Goal: Transaction & Acquisition: Purchase product/service

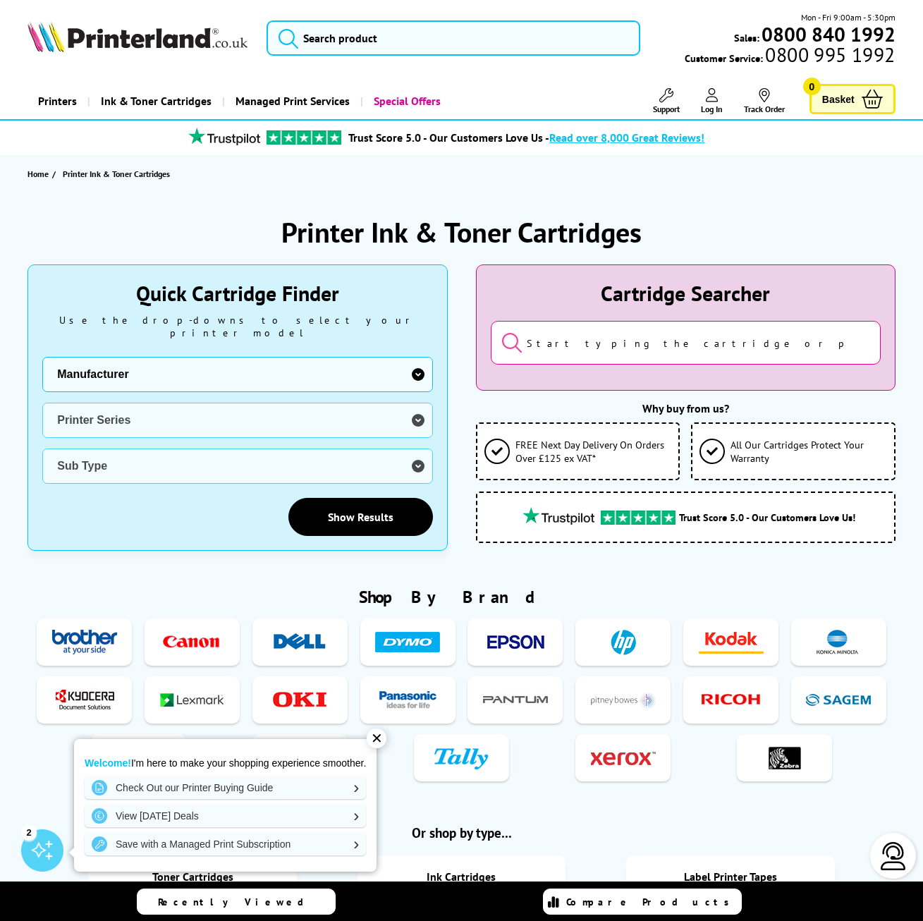
click at [190, 361] on select "Manufacturer Brother Canon Cubify Dell Dymo Epson HP Kodak Konica Minolta Kyoce…" at bounding box center [237, 374] width 390 height 35
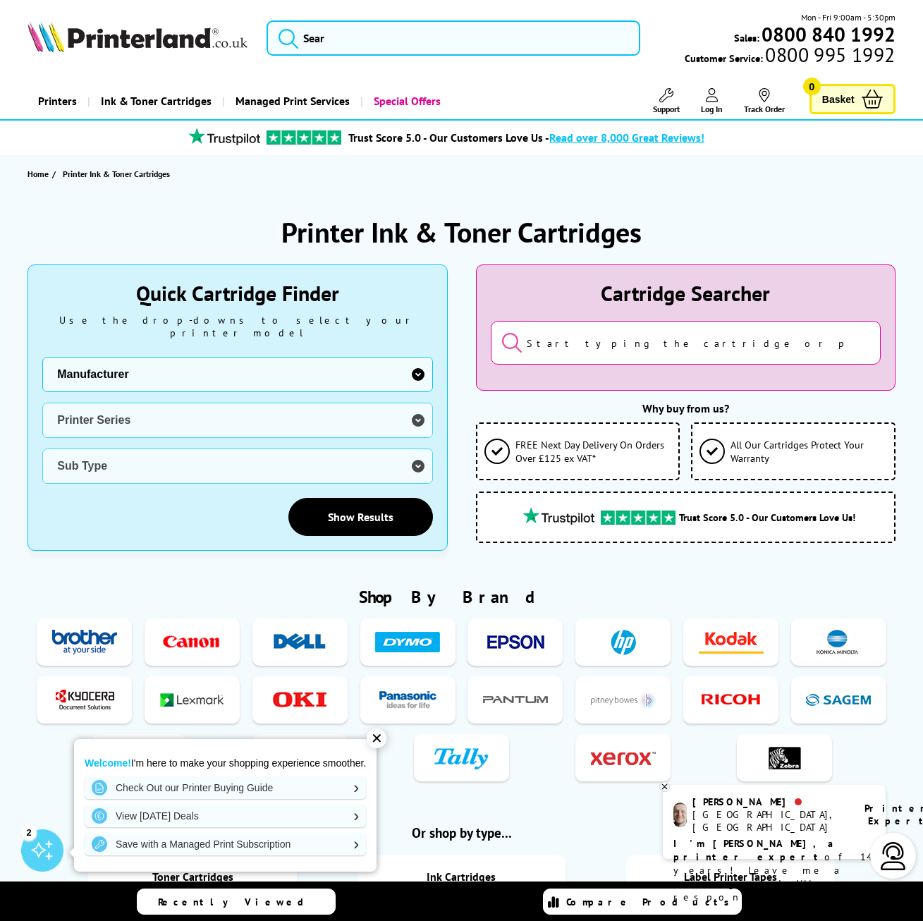
select select "13815"
click at [42, 357] on select "Manufacturer Brother Canon Cubify Dell Dymo Epson HP Kodak Konica Minolta Kyoce…" at bounding box center [237, 374] width 390 height 35
click at [127, 410] on select "Printer Series B Series C Series Colorqube Colour MFP DocuPrint Phaser Versalin…" at bounding box center [237, 419] width 390 height 35
select select "33384"
click at [42, 402] on select "Printer Series B Series C Series Colorqube Colour MFP DocuPrint Phaser Versalin…" at bounding box center [237, 419] width 390 height 35
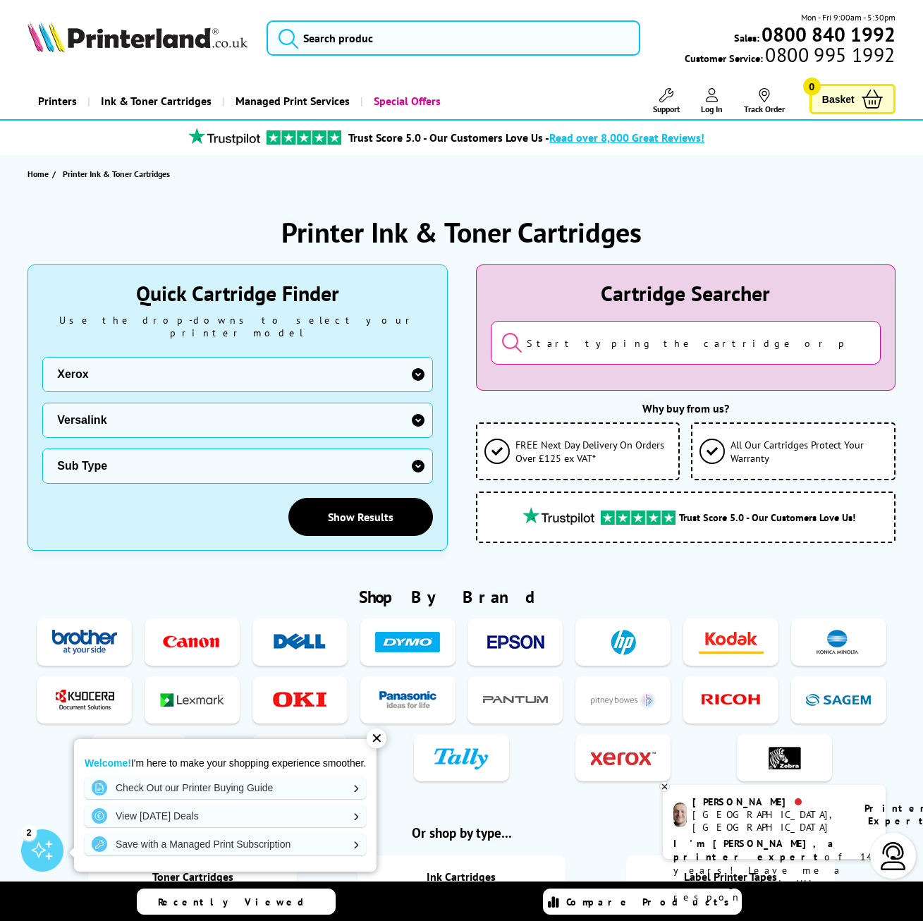
click at [138, 451] on select "Sub Type Xerox VersaLink B400 Xerox VersaLink B405 Xerox VersaLink B415 Xerox V…" at bounding box center [237, 465] width 390 height 35
select select "33008"
click at [42, 448] on select "Sub Type Xerox VersaLink B400 Xerox VersaLink B405 Xerox VersaLink B415 Xerox V…" at bounding box center [237, 465] width 390 height 35
click at [342, 498] on link "Show Results" at bounding box center [360, 517] width 144 height 38
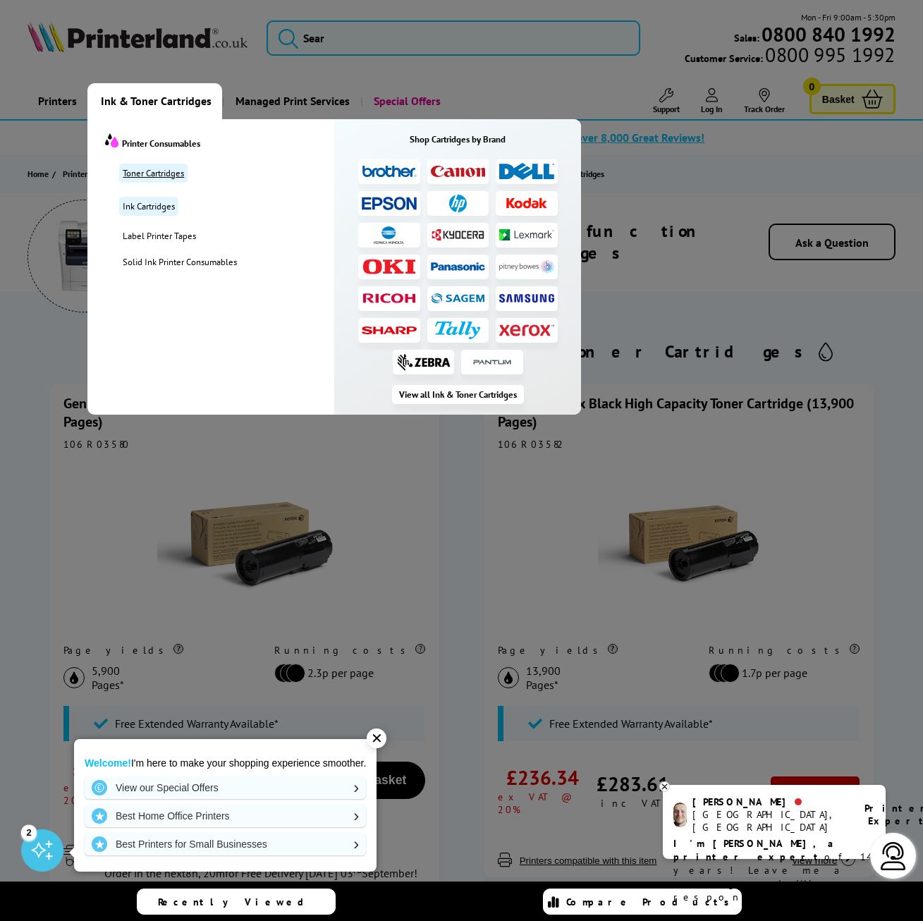
click at [147, 171] on link "Toner Cartridges" at bounding box center [153, 173] width 68 height 19
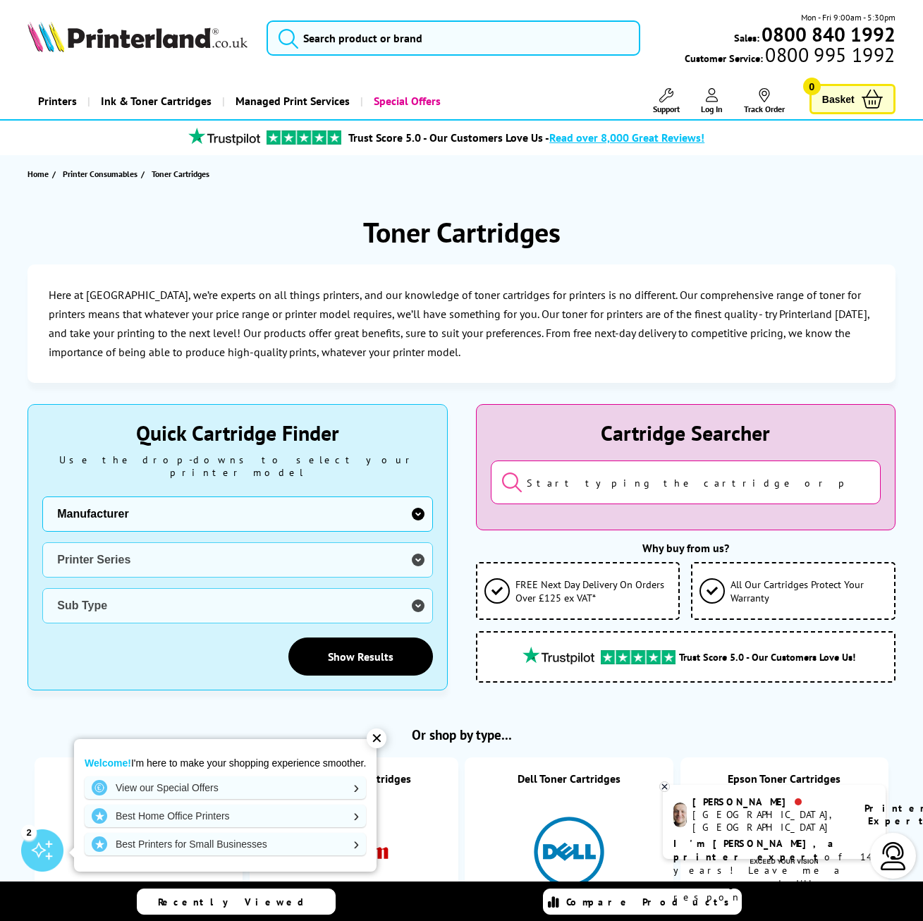
click at [207, 496] on select "Manufacturer Brother Canon Cubify Dell Dymo Epson HP Kodak Konica Minolta Kyoce…" at bounding box center [237, 513] width 390 height 35
click at [567, 482] on input "search" at bounding box center [686, 482] width 390 height 44
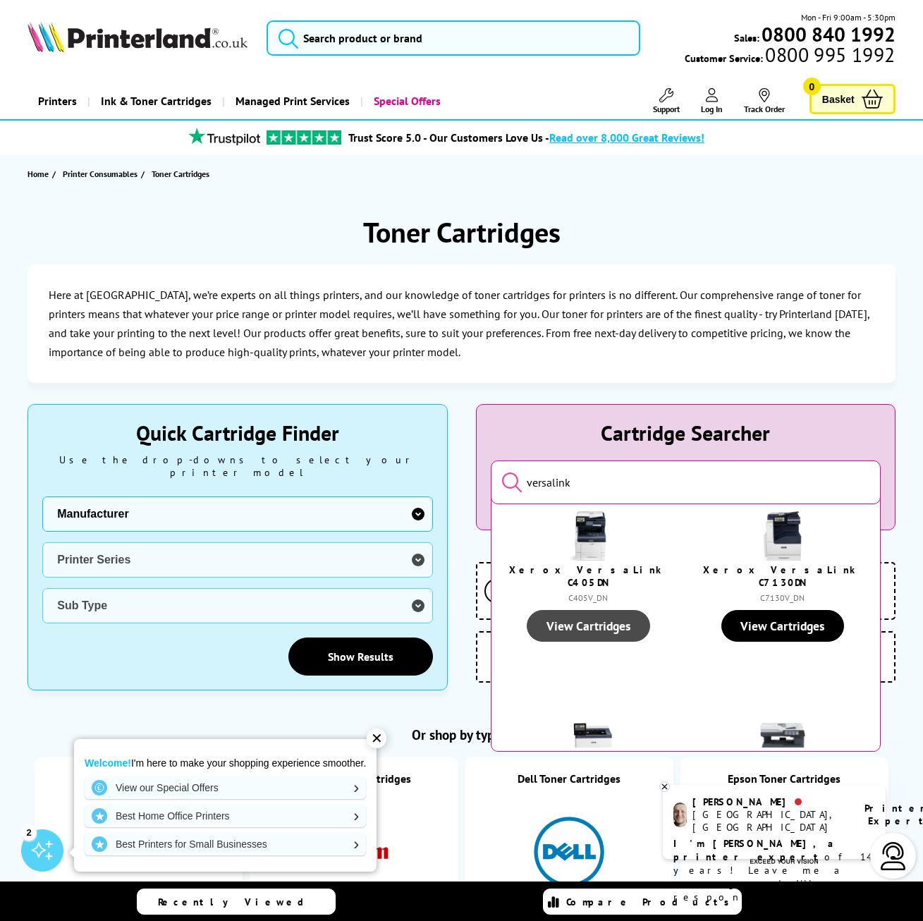
type input "versalink"
click at [598, 620] on link "View Cartridges" at bounding box center [588, 626] width 123 height 32
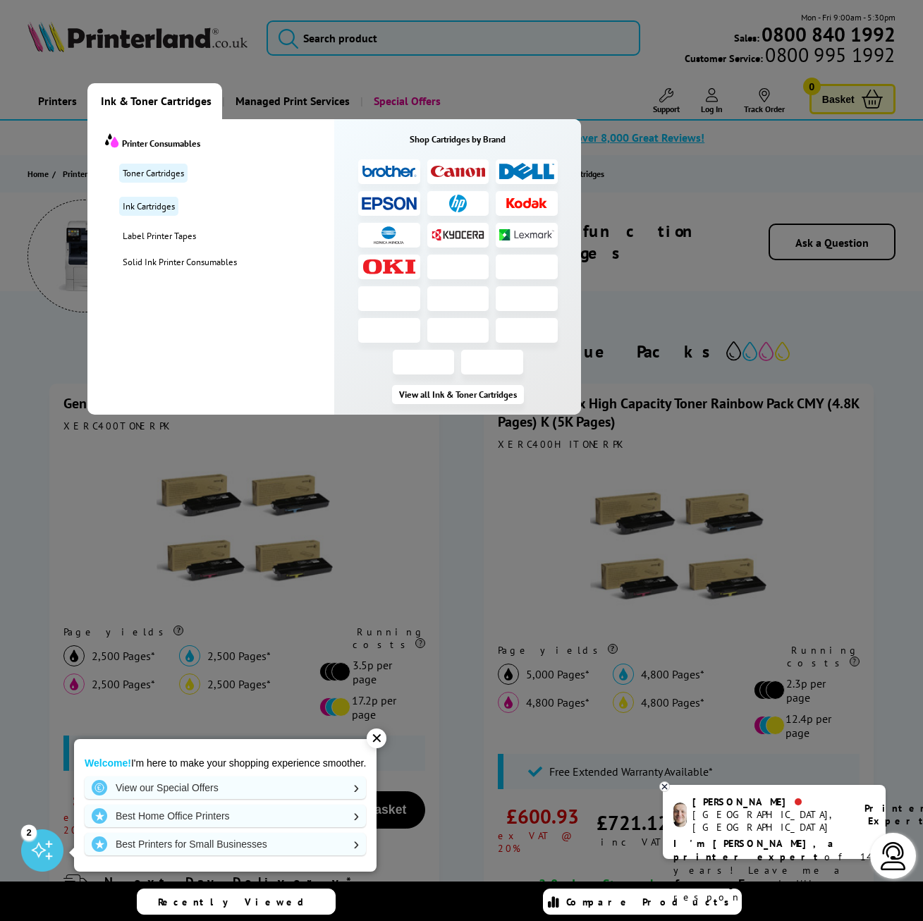
click at [156, 106] on span "Ink & Toner Cartridges" at bounding box center [156, 101] width 111 height 36
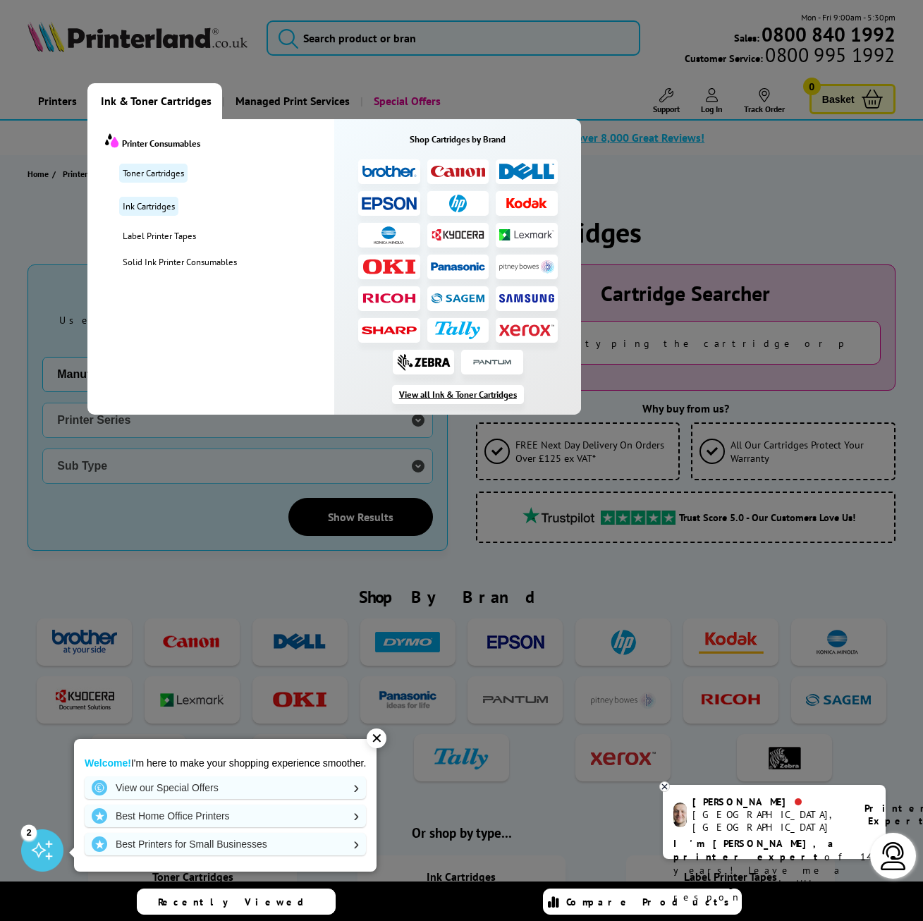
click at [462, 393] on link "View all Ink & Toner Cartridges" at bounding box center [458, 394] width 132 height 19
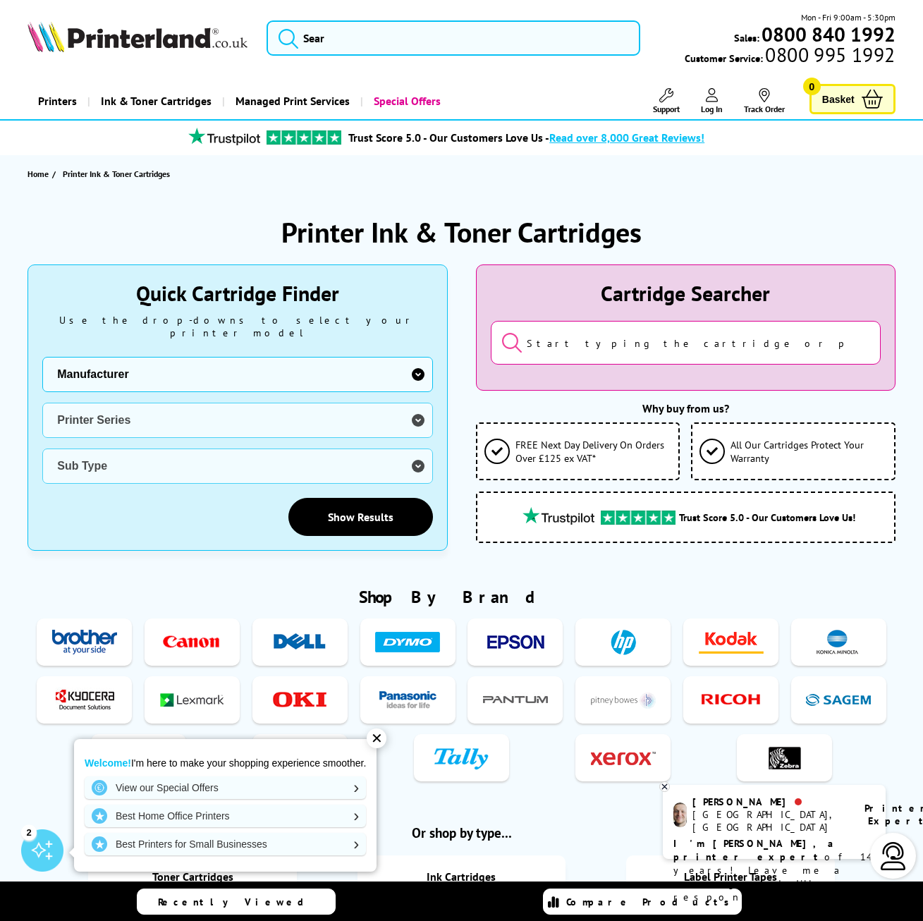
click at [221, 357] on select "Manufacturer Brother Canon Cubify Dell Dymo Epson HP Kodak Konica Minolta Kyoce…" at bounding box center [237, 374] width 390 height 35
select select "13815"
click at [42, 357] on select "Manufacturer Brother Canon Cubify Dell Dymo Epson HP Kodak Konica Minolta Kyoce…" at bounding box center [237, 374] width 390 height 35
click at [183, 407] on select "Printer Series B Series C Series Colorqube Colour MFP DocuPrint Phaser Versalin…" at bounding box center [237, 419] width 390 height 35
select select "33384"
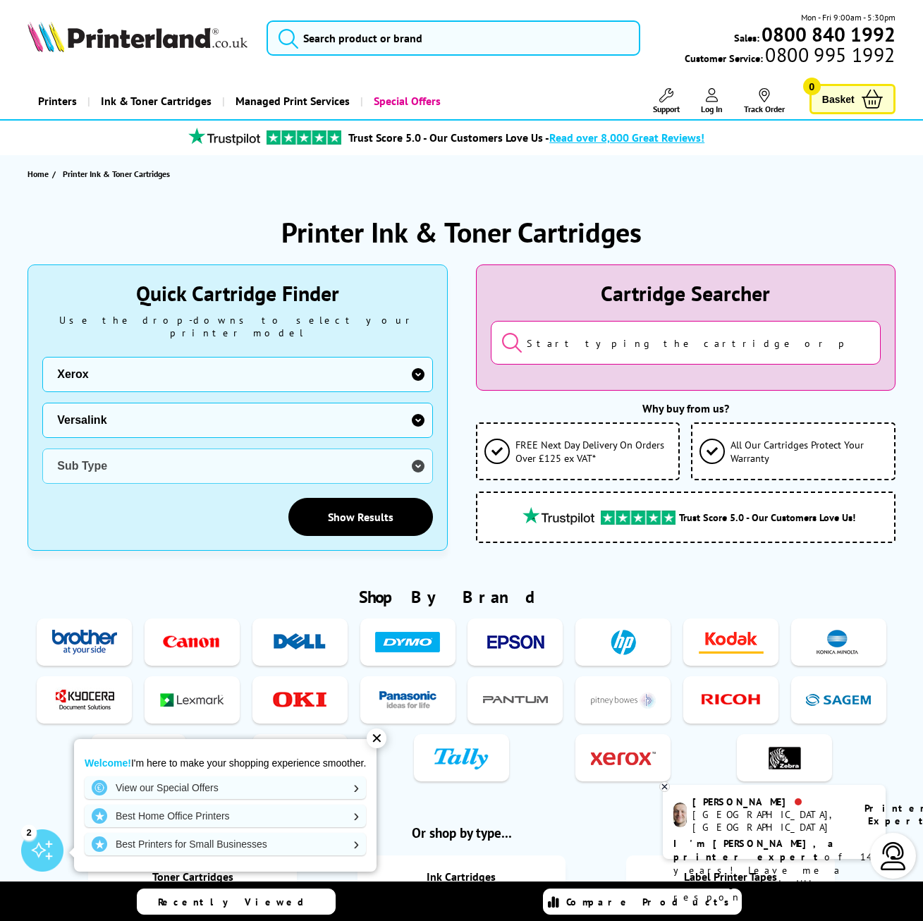
click at [42, 402] on select "Printer Series B Series C Series Colorqube Colour MFP DocuPrint Phaser Versalin…" at bounding box center [237, 419] width 390 height 35
click at [166, 453] on select "Sub Type Xerox VersaLink B400 Xerox VersaLink B405 Xerox VersaLink B415 Xerox V…" at bounding box center [237, 465] width 390 height 35
select select "33008"
click at [42, 448] on select "Sub Type Xerox VersaLink B400 Xerox VersaLink B405 Xerox VersaLink B415 Xerox V…" at bounding box center [237, 465] width 390 height 35
click at [352, 507] on link "Show Results" at bounding box center [360, 517] width 144 height 38
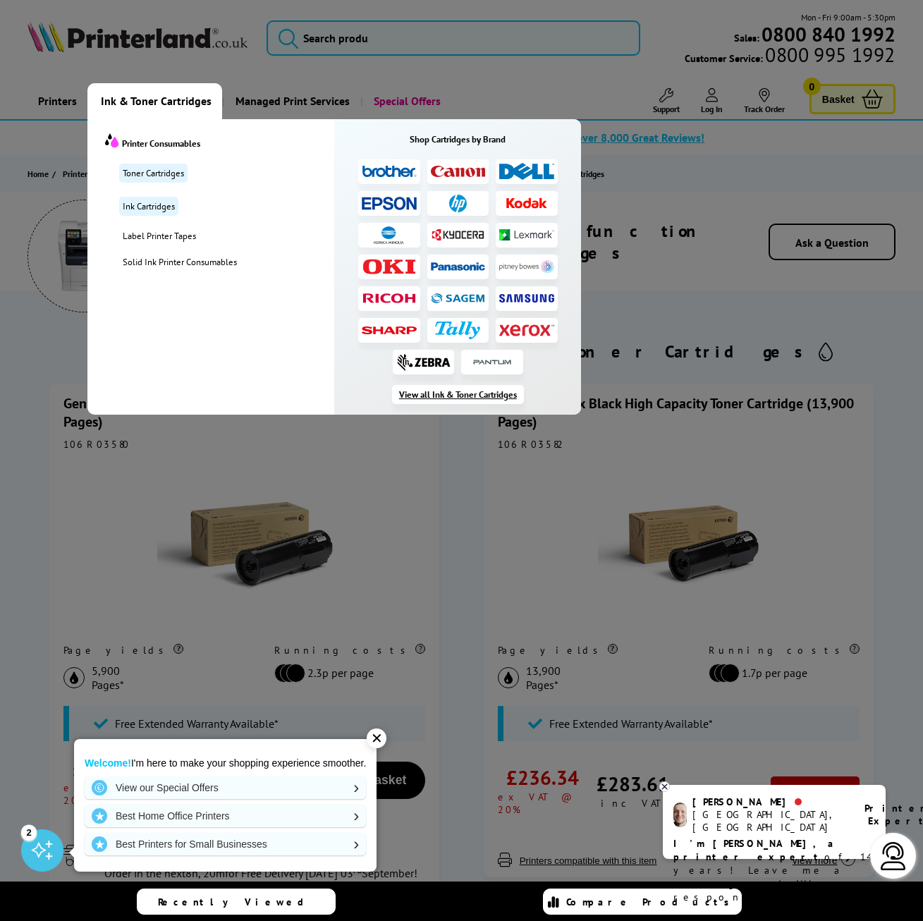
click at [442, 390] on link "View all Ink & Toner Cartridges" at bounding box center [458, 394] width 132 height 19
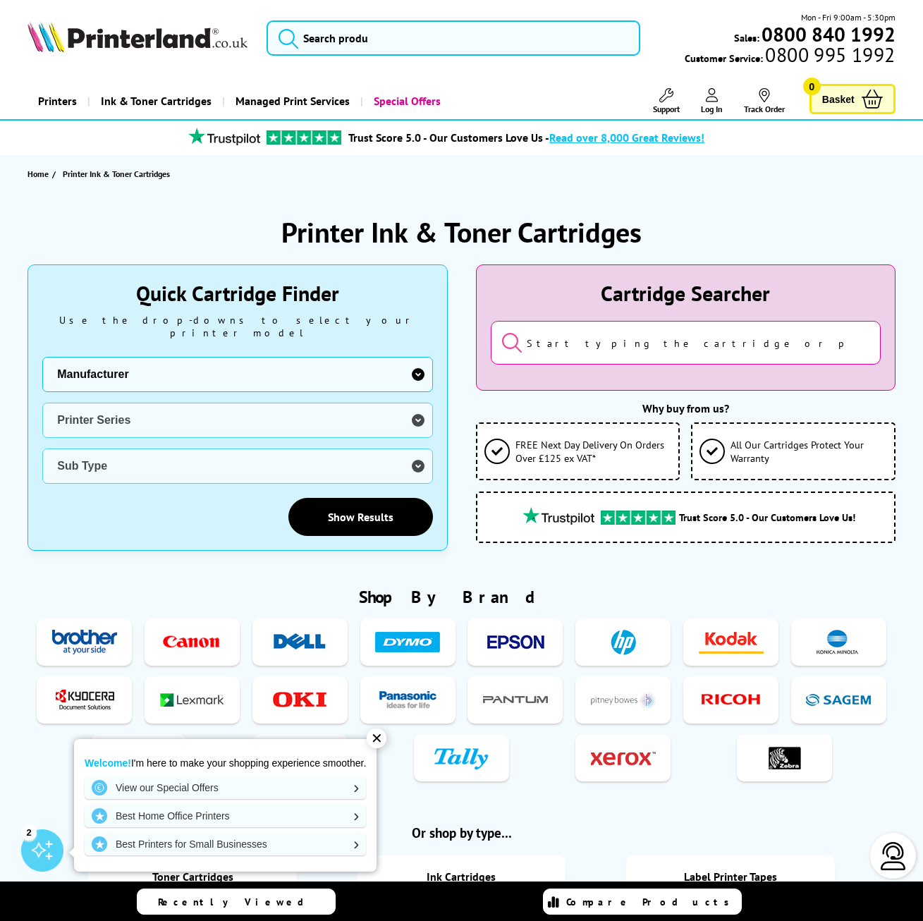
click at [257, 357] on select "Manufacturer Brother Canon Cubify Dell Dymo Epson HP Kodak Konica Minolta Kyoce…" at bounding box center [237, 374] width 390 height 35
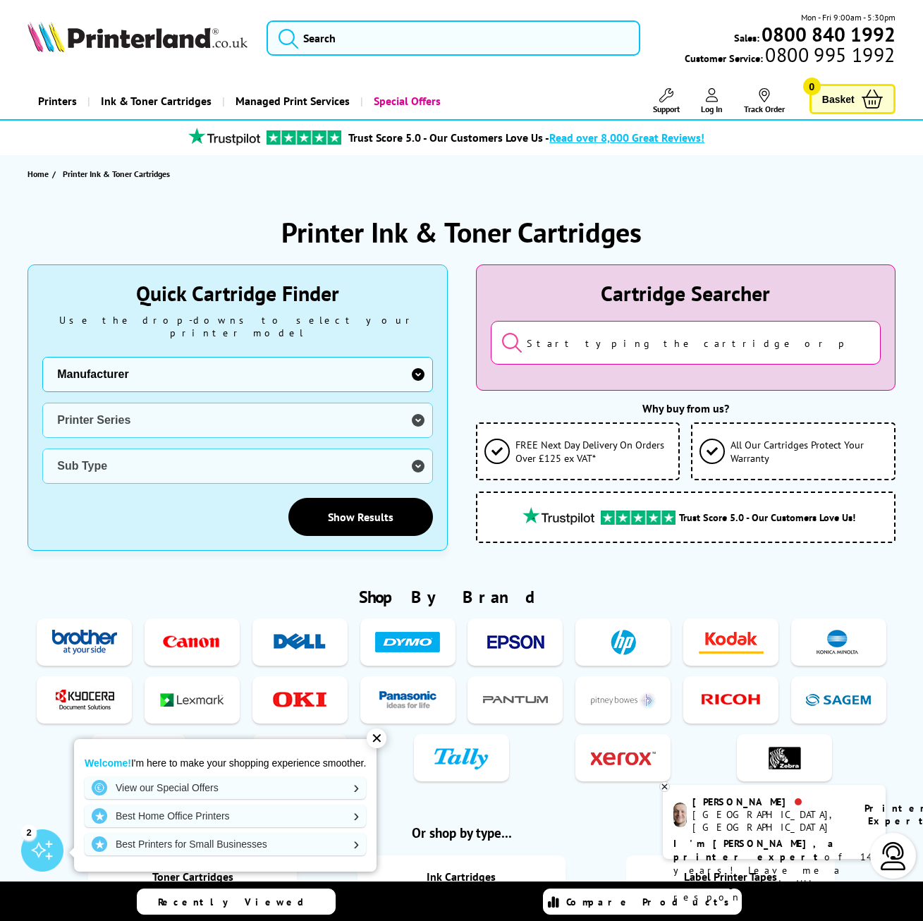
select select "13815"
click at [42, 357] on select "Manufacturer Brother Canon Cubify Dell Dymo Epson HP Kodak Konica Minolta Kyoce…" at bounding box center [237, 374] width 390 height 35
click at [147, 403] on select "Printer Series B Series C Series Colorqube Colour MFP DocuPrint Phaser Versalin…" at bounding box center [237, 419] width 390 height 35
select select "33384"
click at [42, 402] on select "Printer Series B Series C Series Colorqube Colour MFP DocuPrint Phaser Versalin…" at bounding box center [237, 419] width 390 height 35
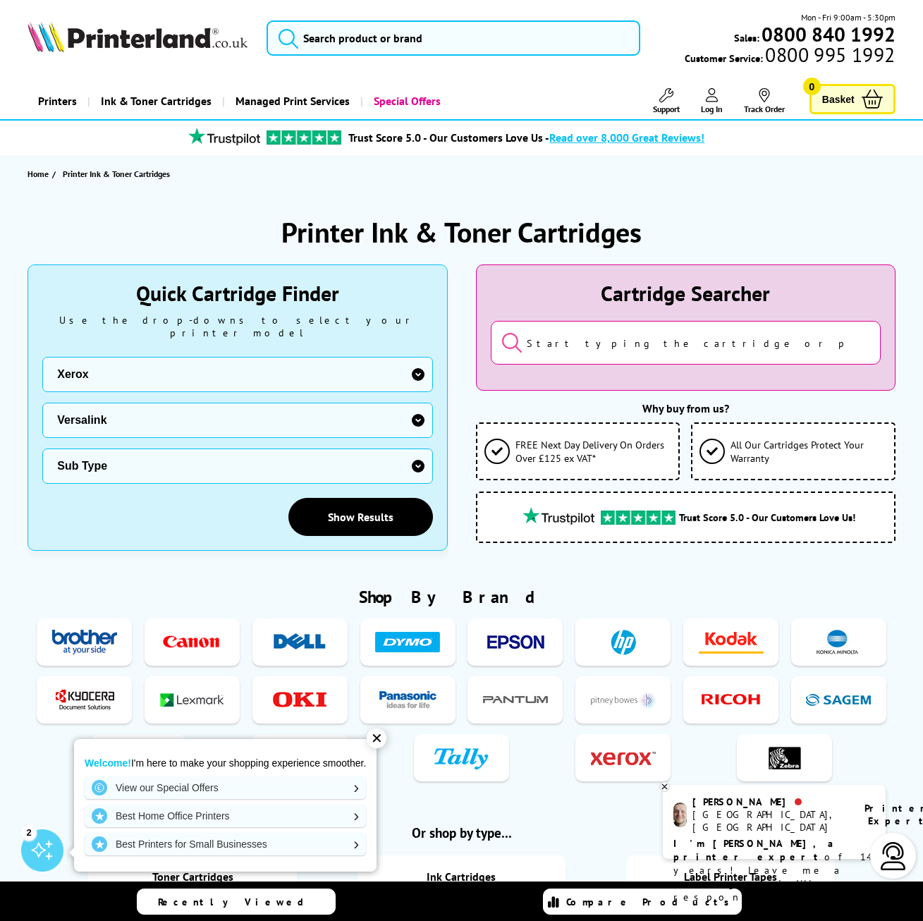
click at [123, 457] on select "Sub Type Xerox VersaLink B400 Xerox VersaLink B405 Xerox VersaLink B415 Xerox V…" at bounding box center [237, 465] width 390 height 35
select select "33003"
click at [42, 448] on select "Sub Type Xerox VersaLink B400 Xerox VersaLink B405 Xerox VersaLink B415 Xerox V…" at bounding box center [237, 465] width 390 height 35
click at [344, 505] on link "Show Results" at bounding box center [360, 517] width 144 height 38
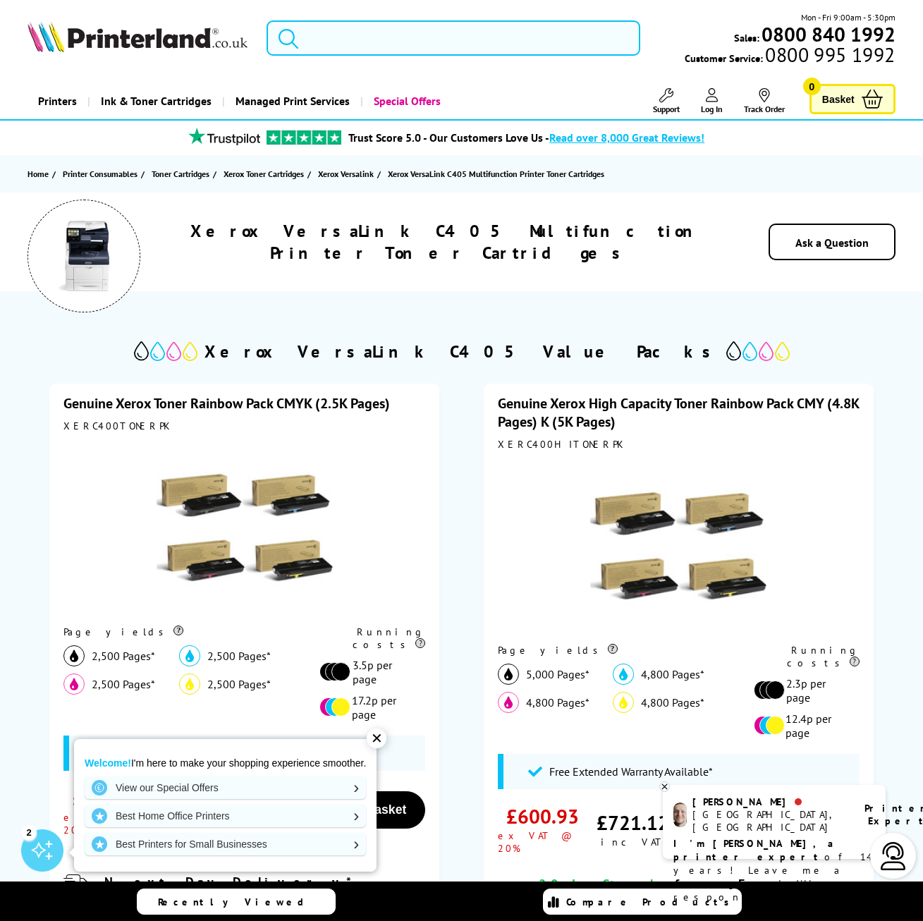
click at [331, 30] on input "search" at bounding box center [453, 37] width 374 height 35
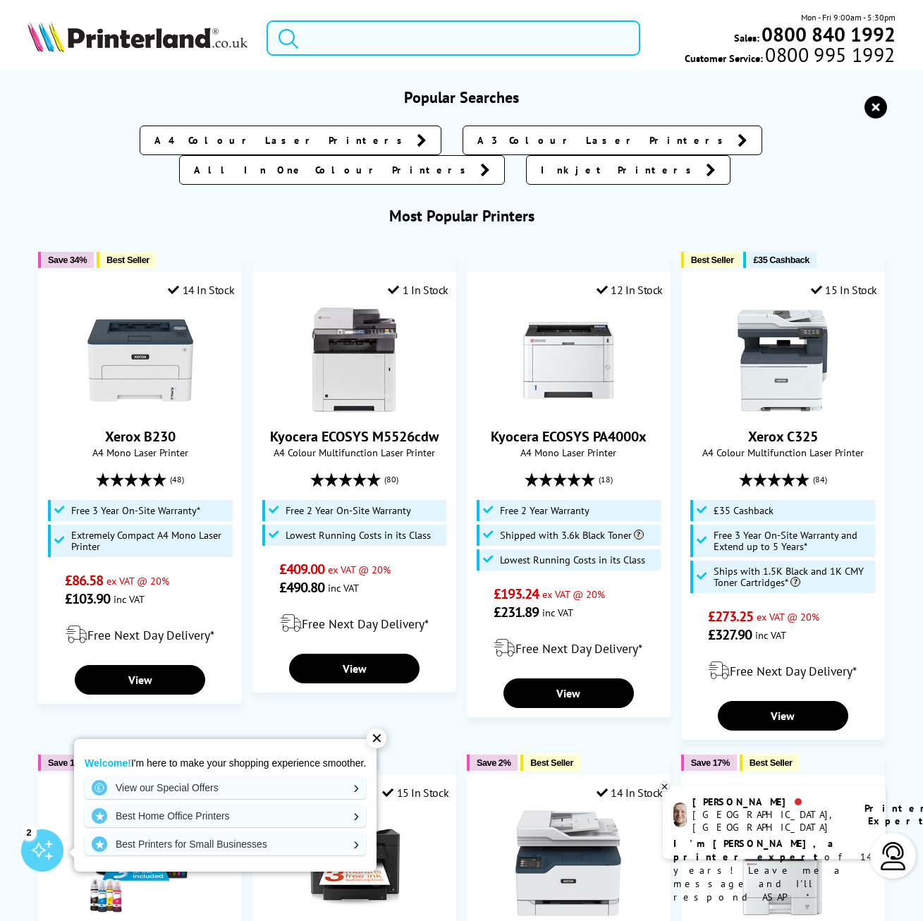
paste input "106R03530P"
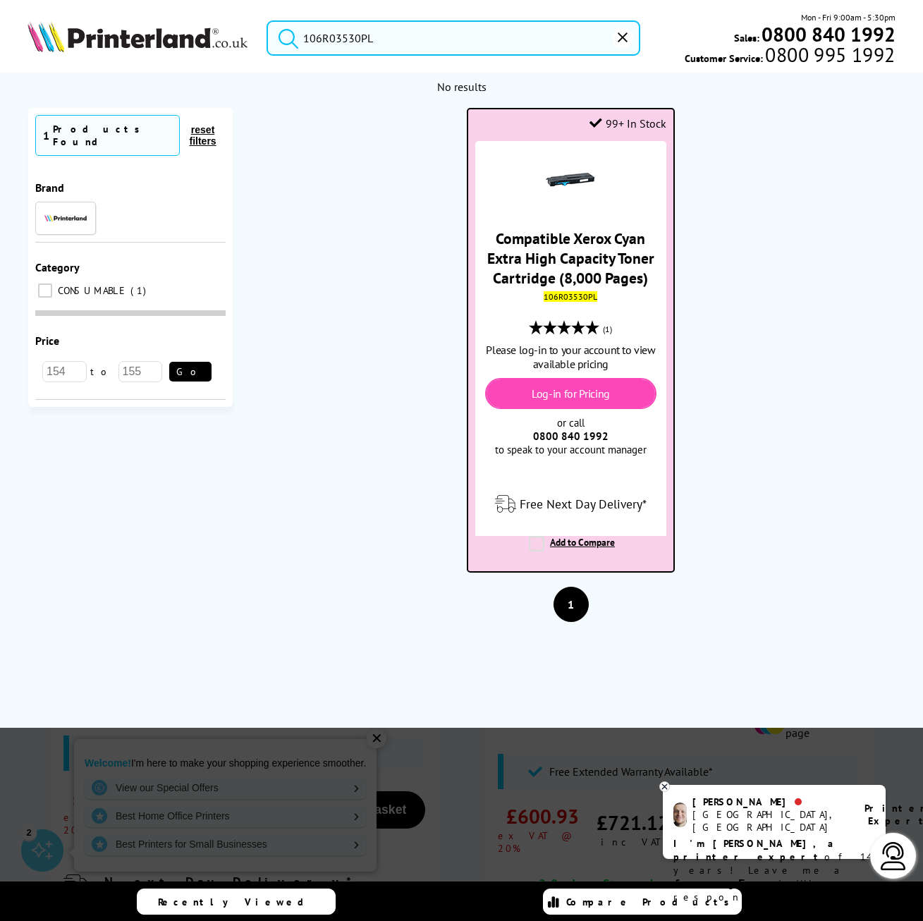
type input "106R03530PL"
click at [576, 393] on link "Log-in for Pricing" at bounding box center [570, 393] width 78 height 14
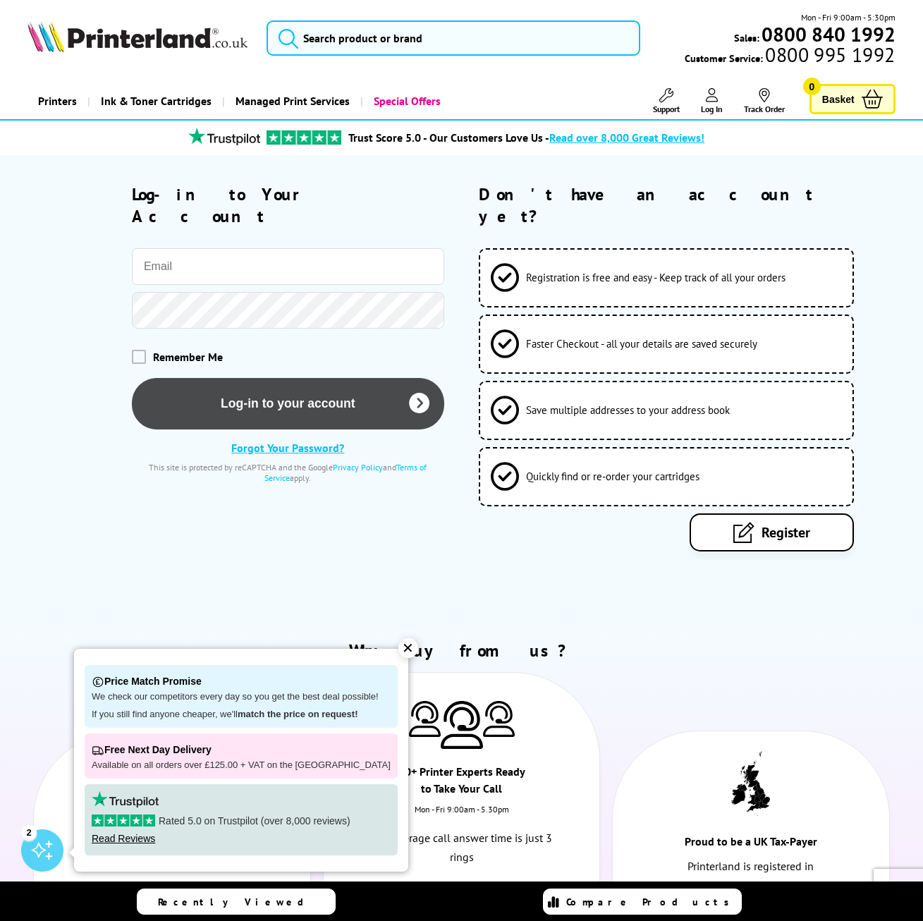
type input "[PERSON_NAME][EMAIL_ADDRESS][DOMAIN_NAME]"
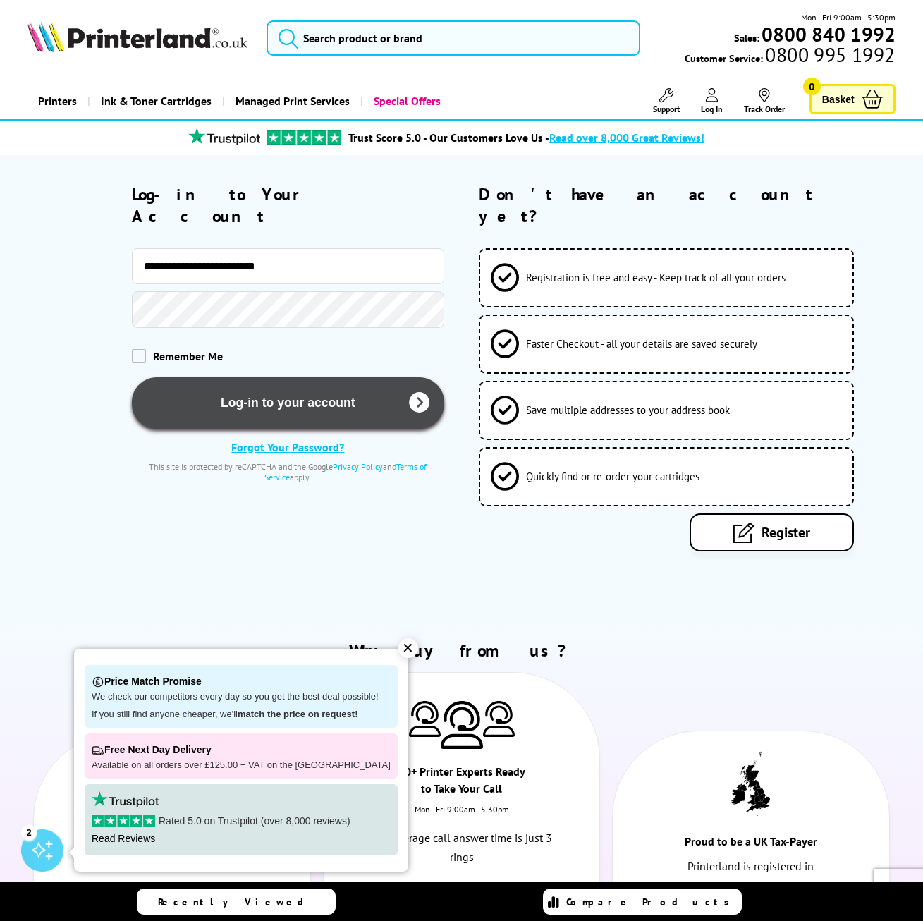
click at [286, 382] on button "Log-in to your account" at bounding box center [288, 402] width 312 height 51
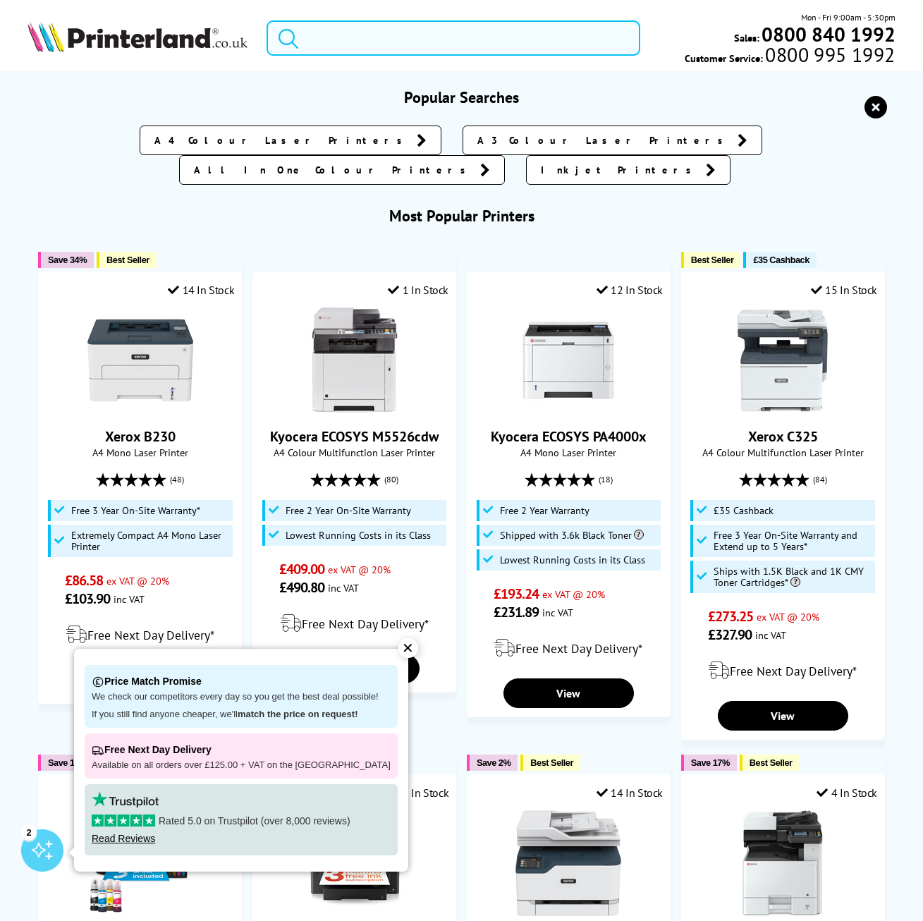
click at [362, 40] on input "search" at bounding box center [453, 37] width 374 height 35
paste input "106R03530P"
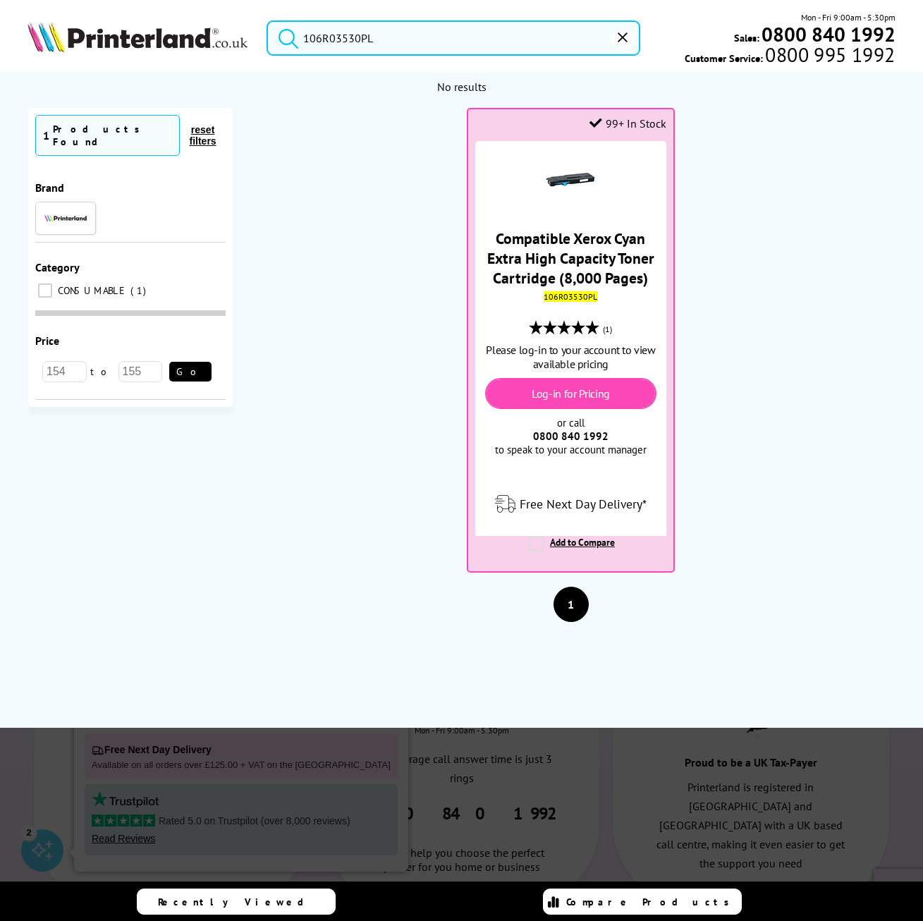
type input "106R03530PL"
click at [267, 20] on button "submit" at bounding box center [284, 35] width 35 height 31
click at [73, 214] on img at bounding box center [65, 217] width 42 height 7
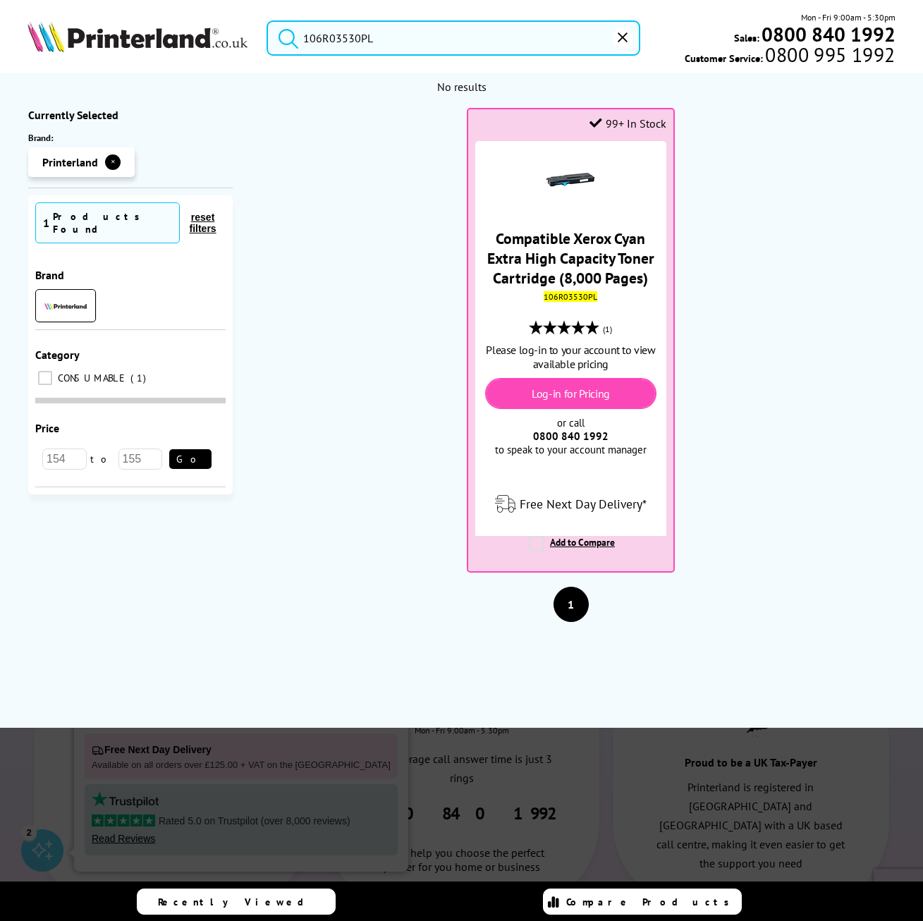
click at [74, 219] on div "Products Found" at bounding box center [112, 222] width 119 height 25
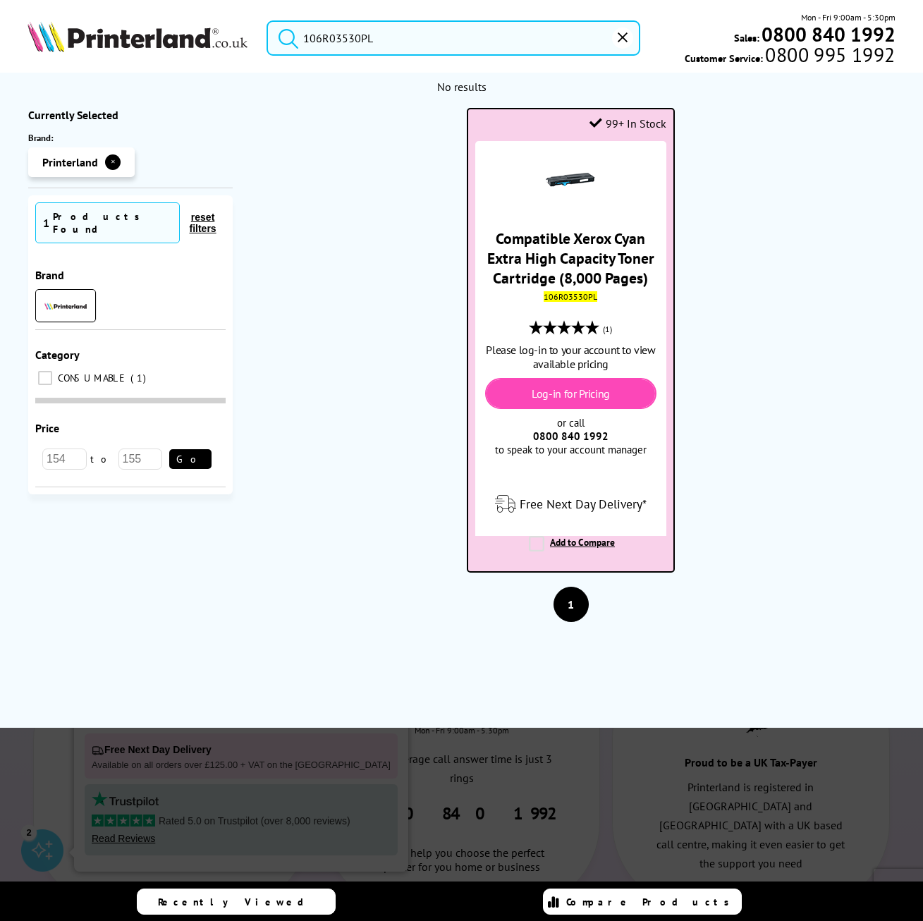
click at [563, 393] on link "Log-in for Pricing" at bounding box center [570, 393] width 78 height 14
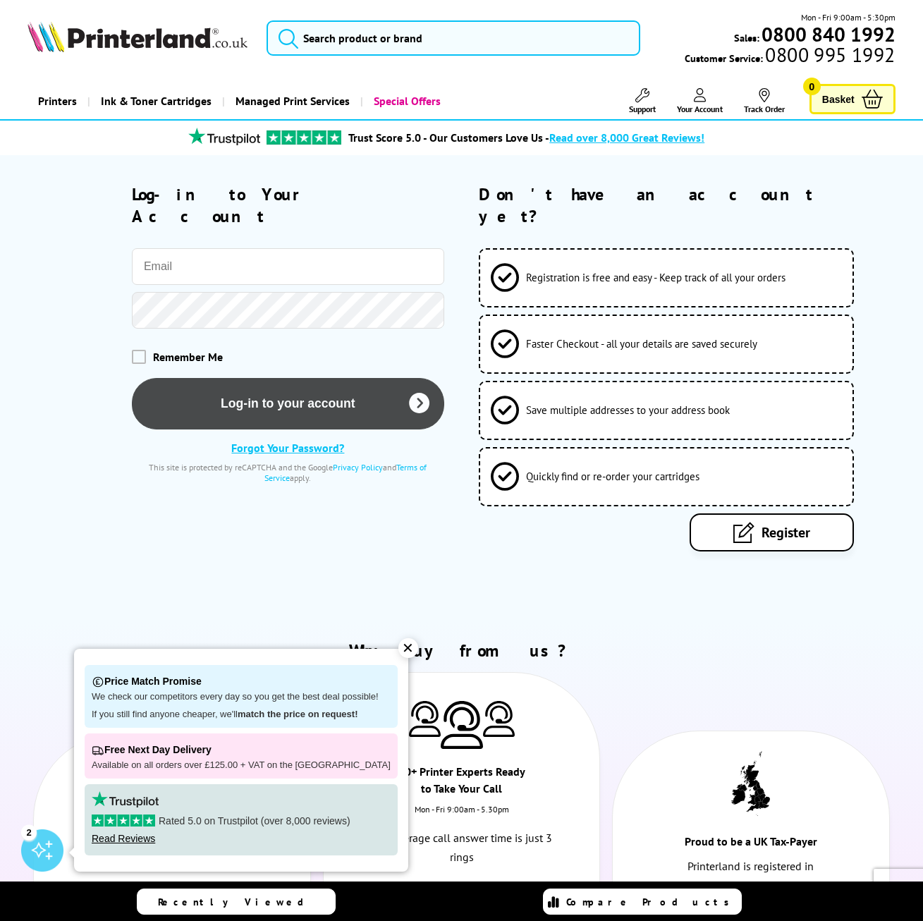
type input "[PERSON_NAME][EMAIL_ADDRESS][DOMAIN_NAME]"
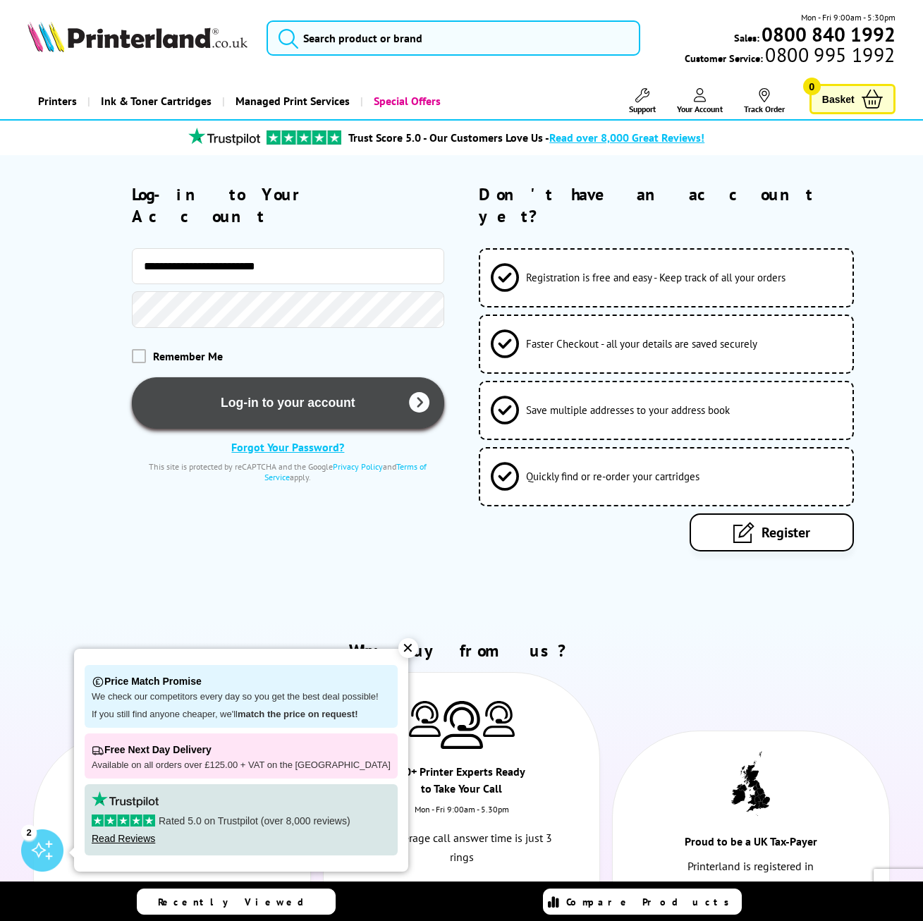
click at [294, 381] on button "Log-in to your account" at bounding box center [288, 402] width 312 height 51
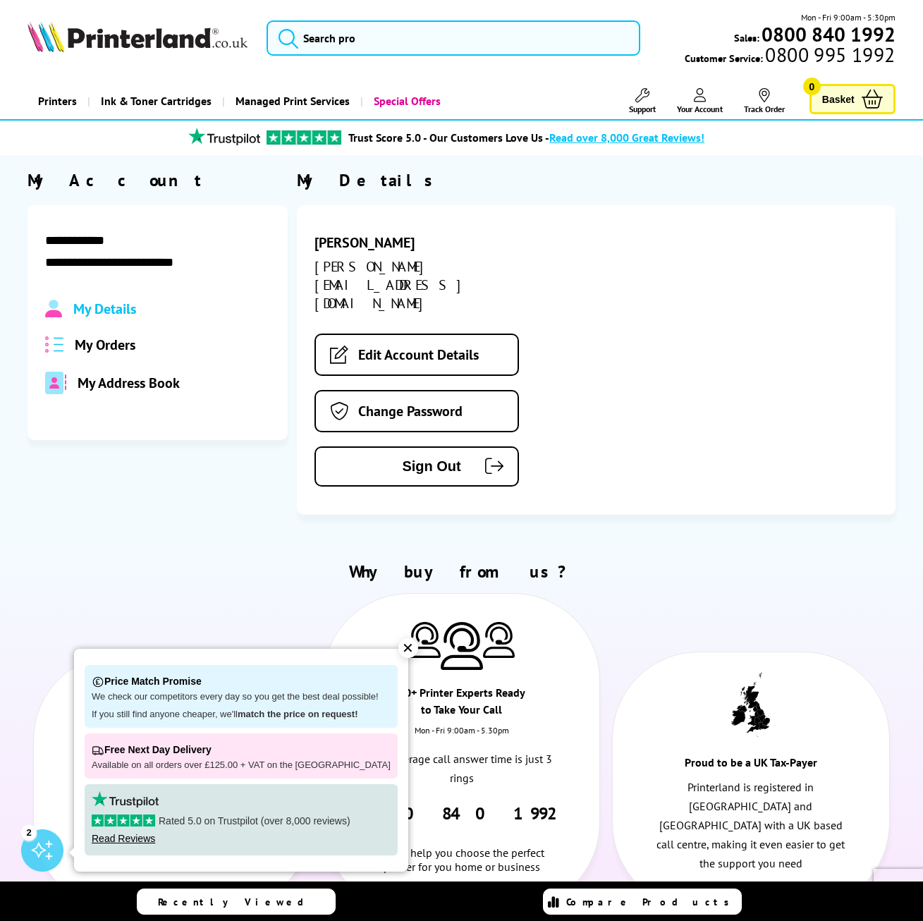
click at [701, 101] on icon at bounding box center [700, 95] width 13 height 14
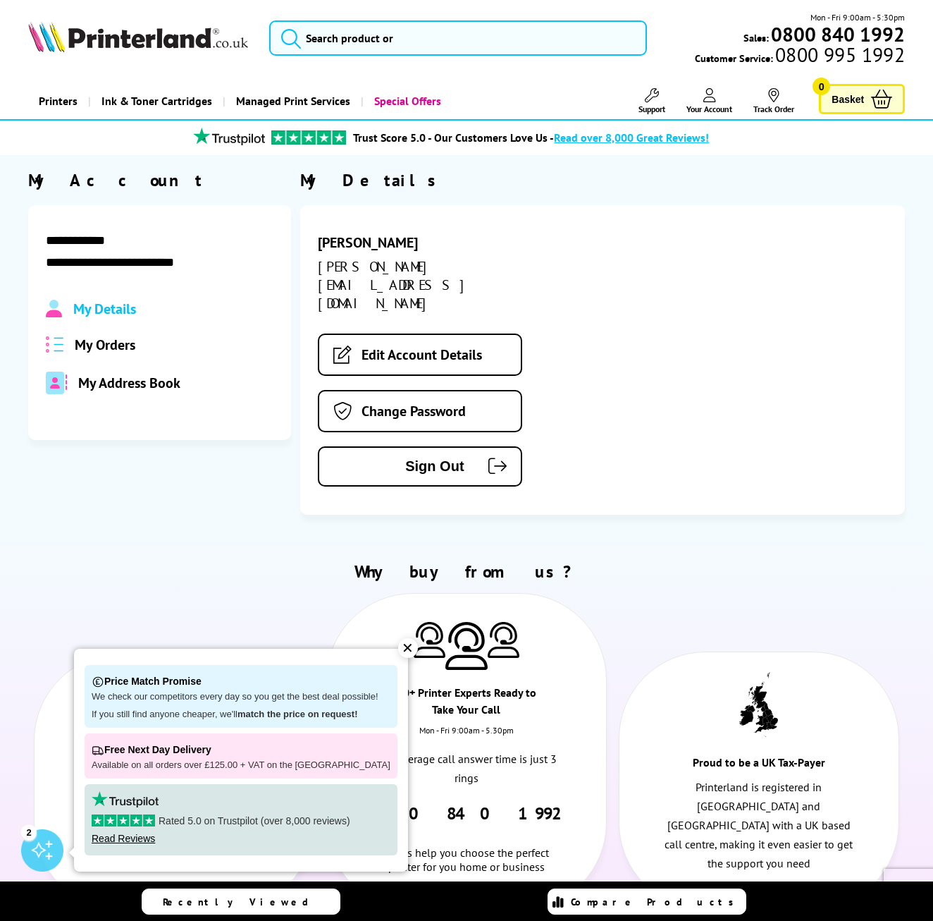
click at [337, 36] on div "Close dialog Sign-up for Exclusive Discounts Subscribe to our newsletter and ge…" at bounding box center [466, 460] width 933 height 921
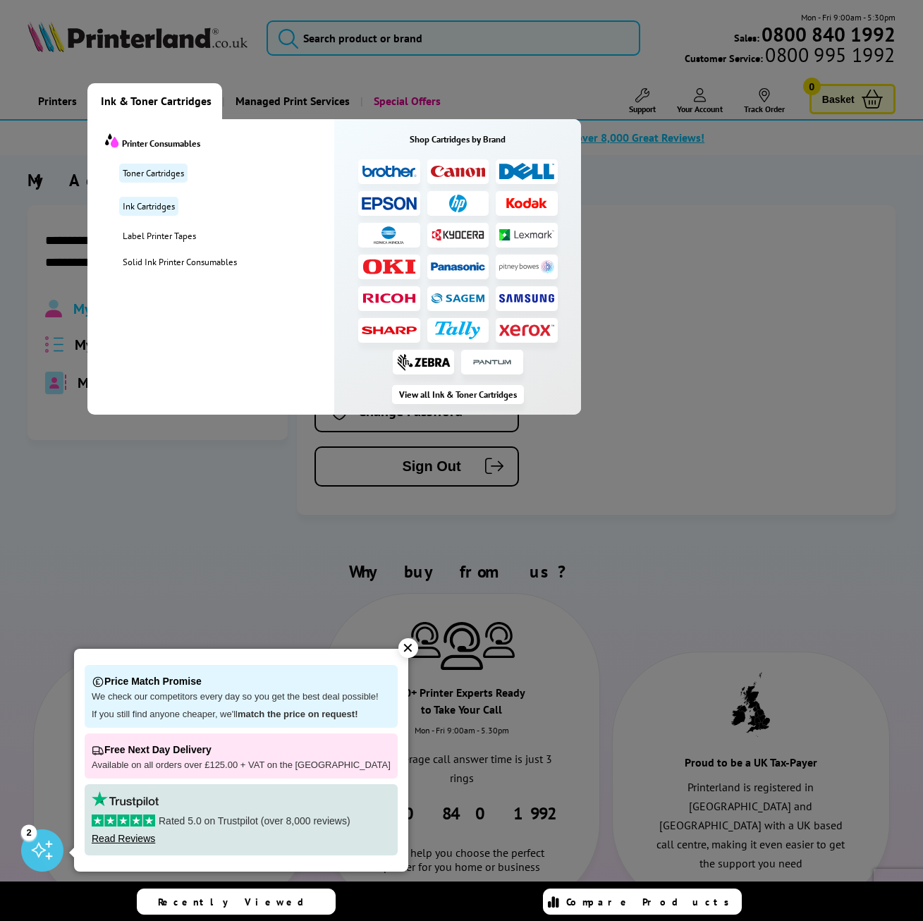
click at [158, 107] on span "Ink & Toner Cartridges" at bounding box center [156, 101] width 111 height 36
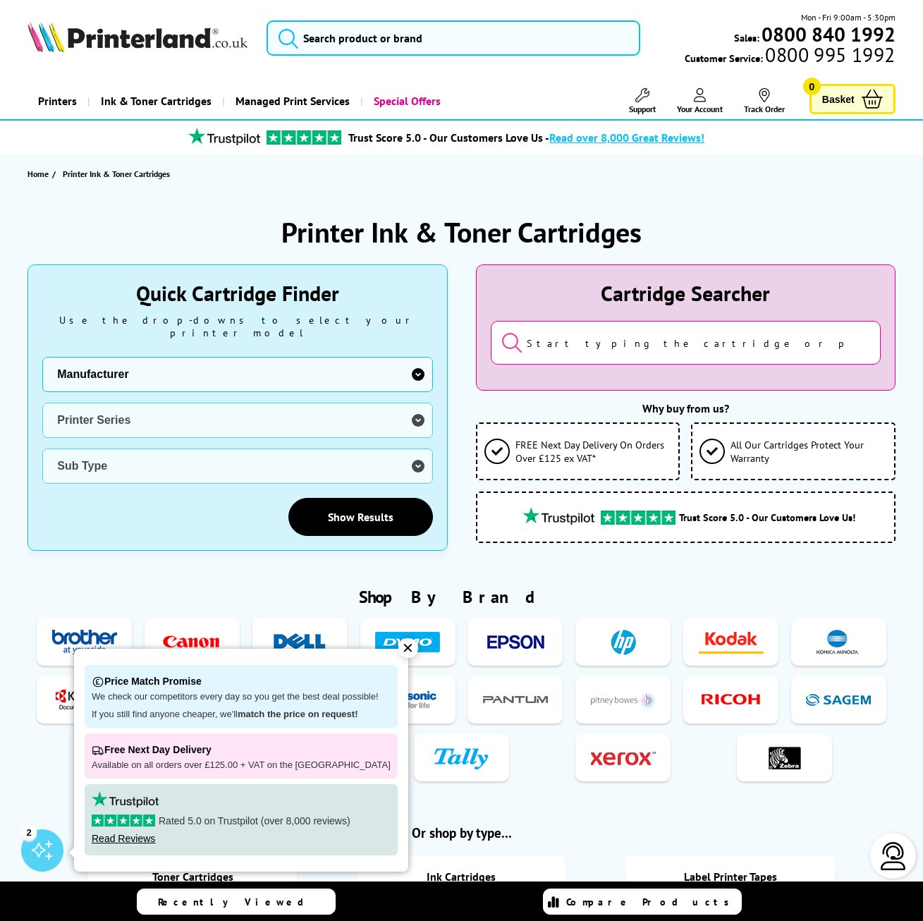
click at [180, 371] on select "Manufacturer Brother Canon Cubify Dell Dymo Epson HP Kodak Konica Minolta Kyoce…" at bounding box center [237, 374] width 390 height 35
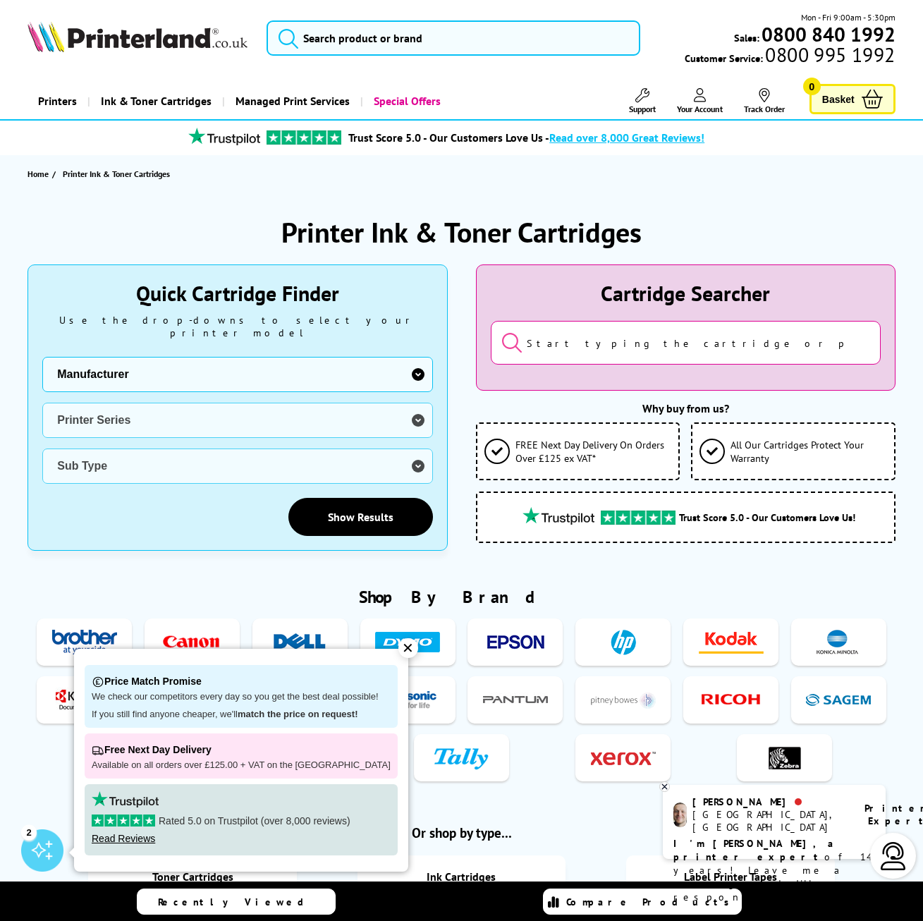
click at [25, 784] on div "Printer Ink & Toner Cartridges Quick Cartridge Finder Use the drop-downs to sel…" at bounding box center [461, 871] width 923 height 1359
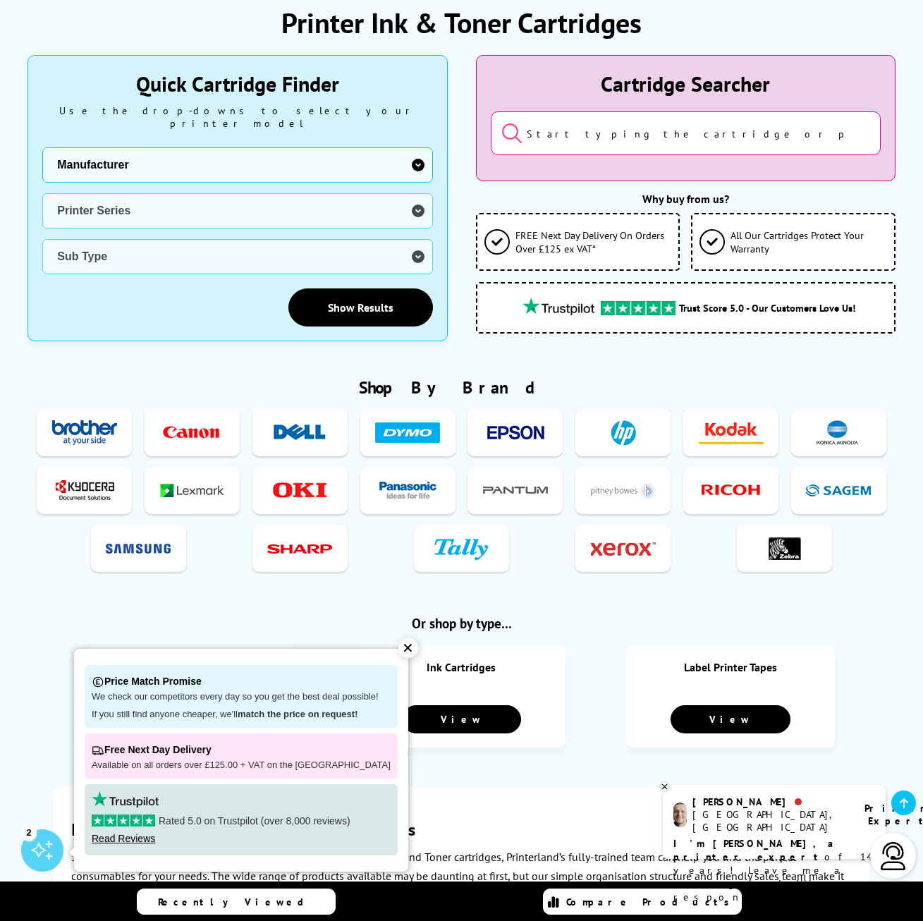
scroll to position [352, 0]
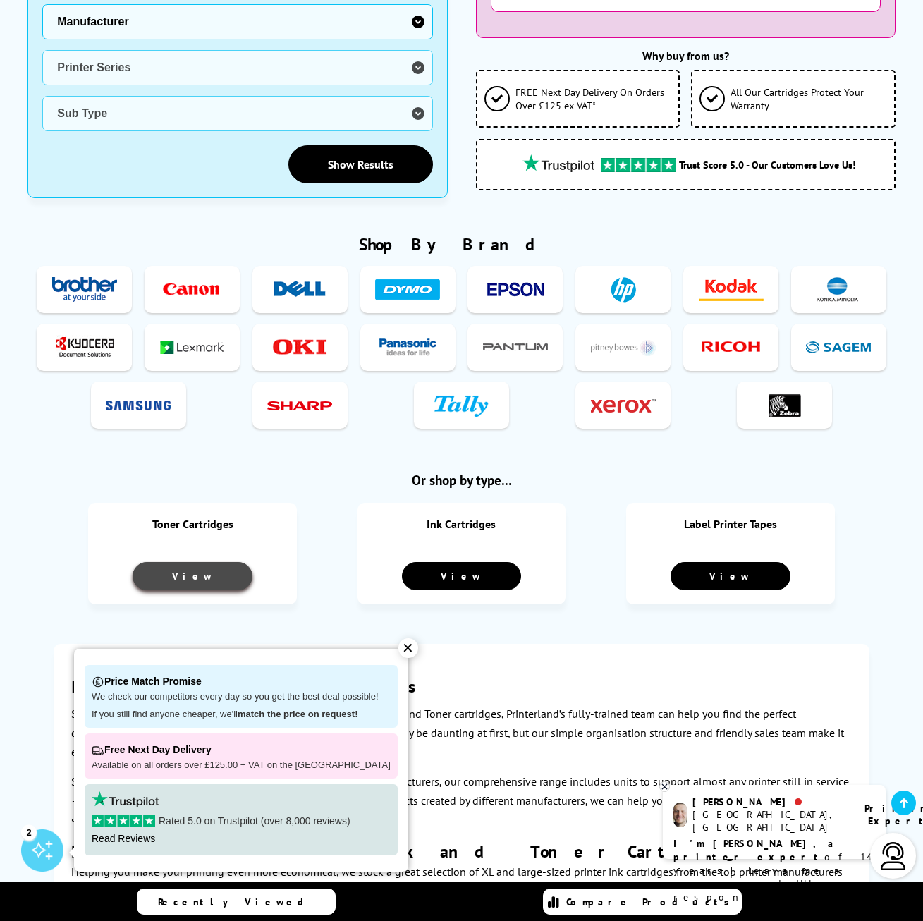
click at [176, 565] on link "View" at bounding box center [193, 576] width 120 height 28
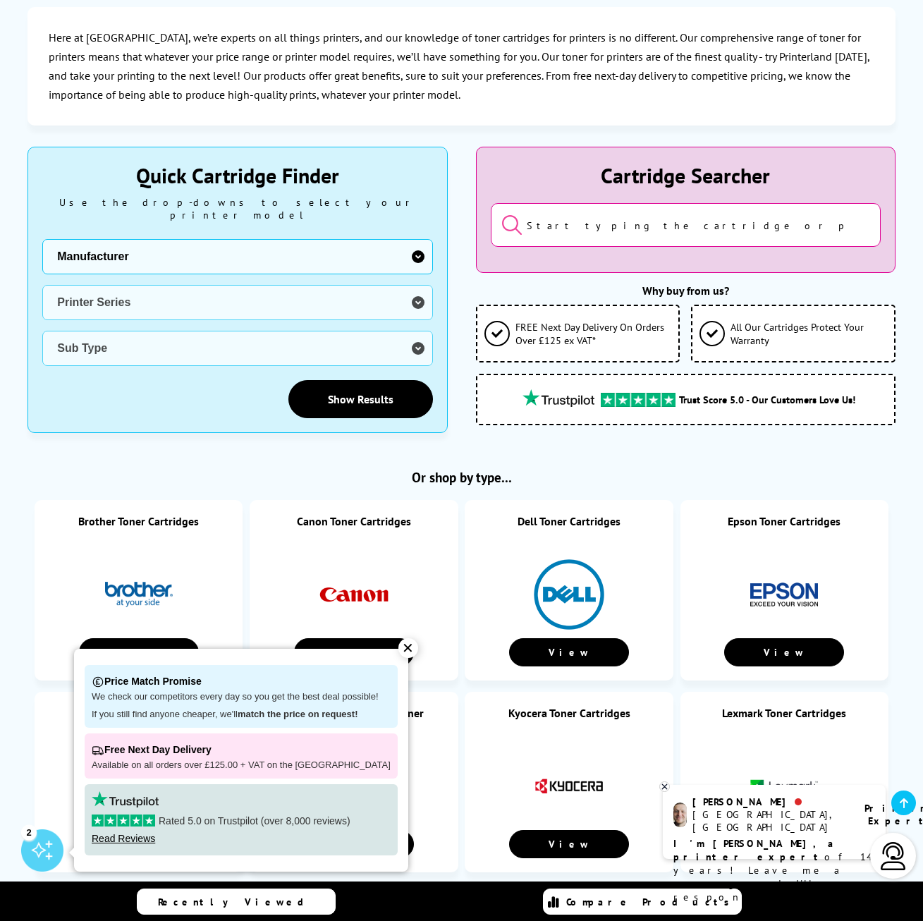
scroll to position [282, 0]
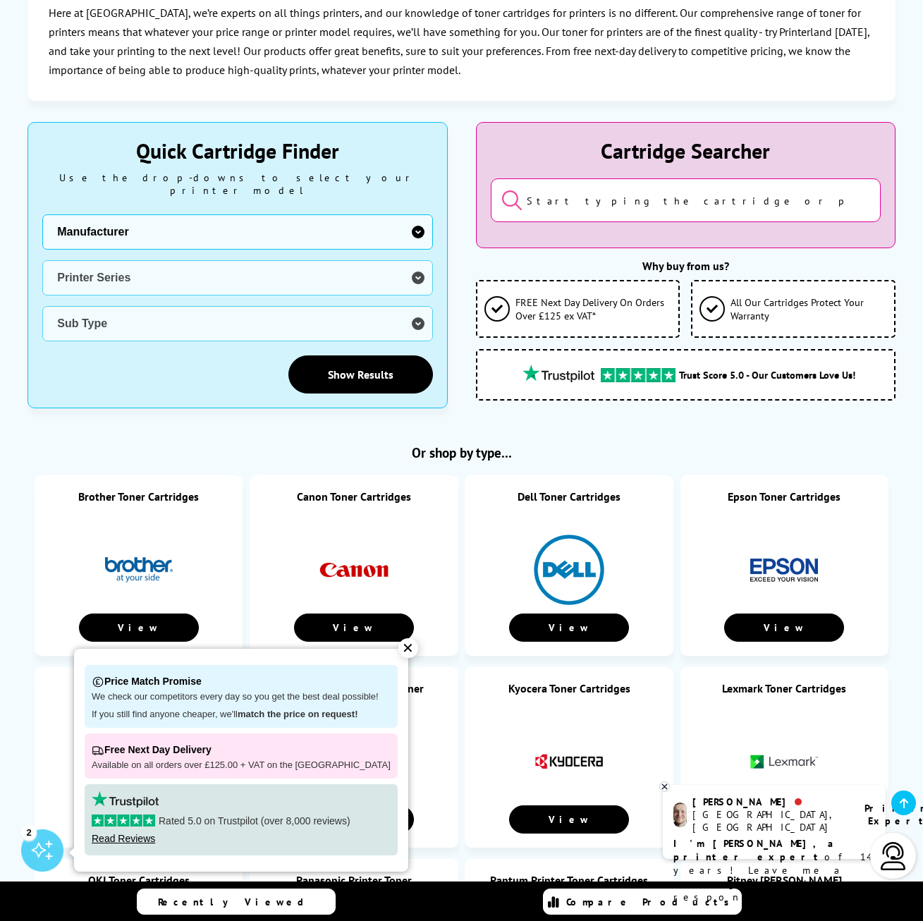
click at [658, 203] on input "search" at bounding box center [686, 200] width 390 height 44
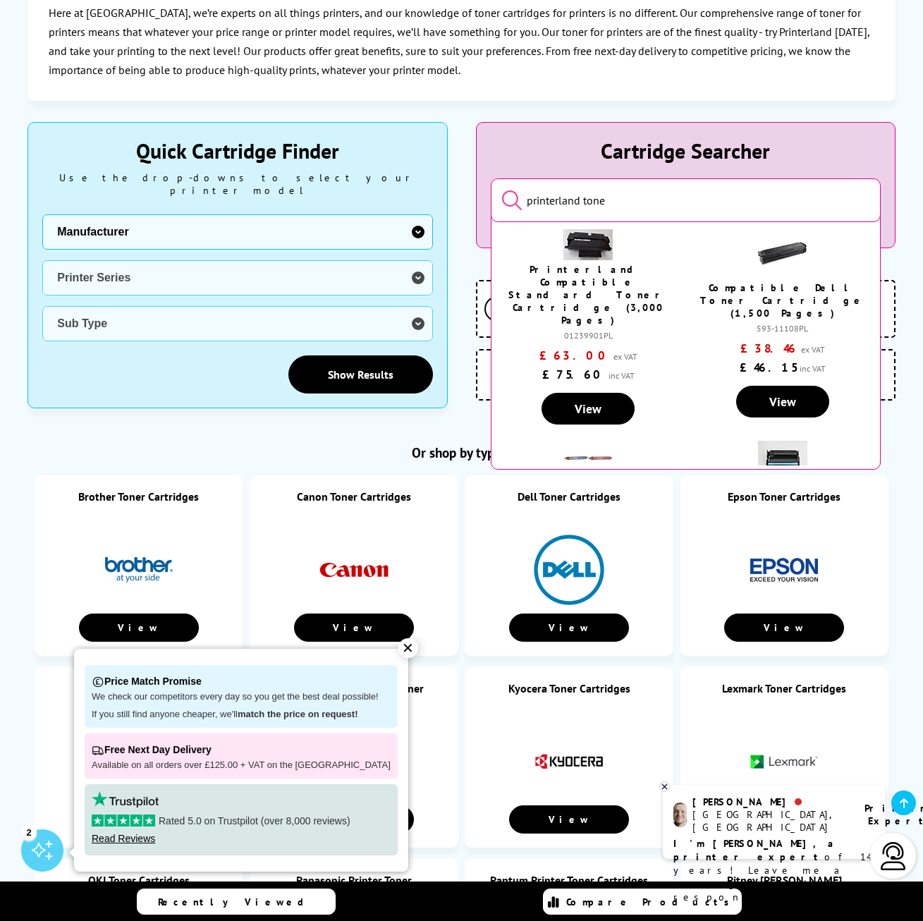
type input "printerland toner"
